Goal: Task Accomplishment & Management: Manage account settings

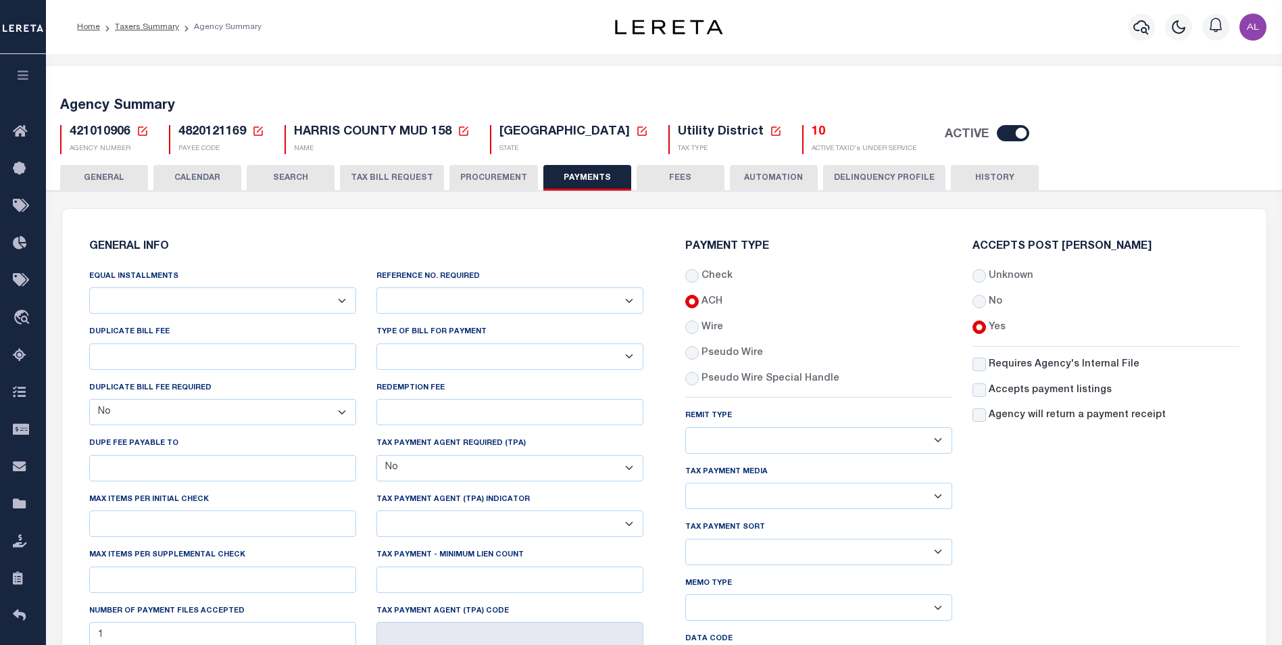
select select "false"
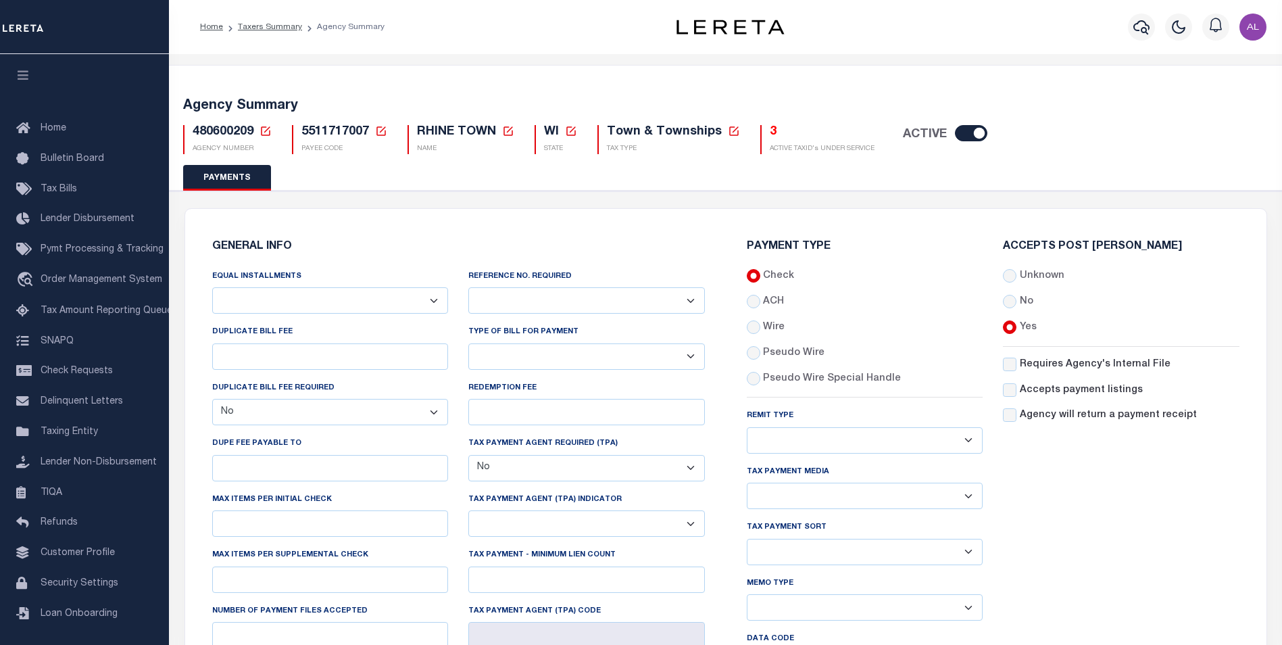
select select "false"
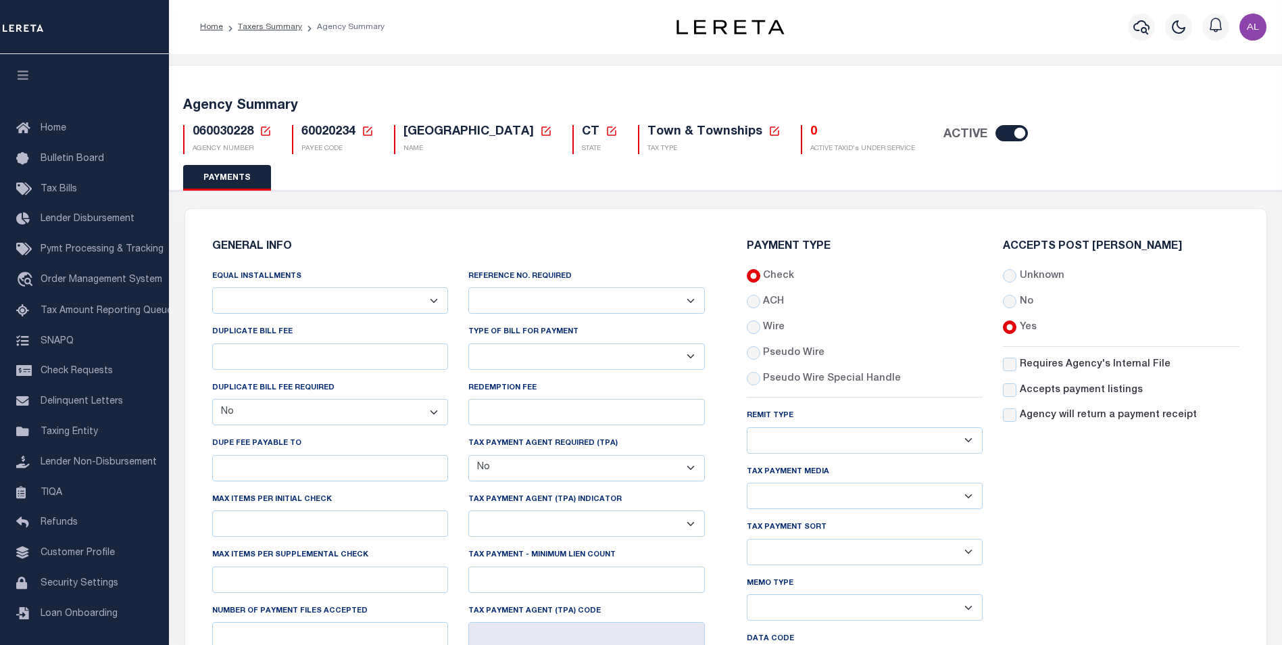
select select "false"
